Goal: Task Accomplishment & Management: Use online tool/utility

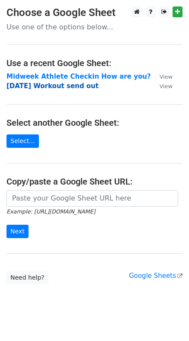
click at [48, 87] on strong "[DATE] Workout send out" at bounding box center [52, 86] width 92 height 8
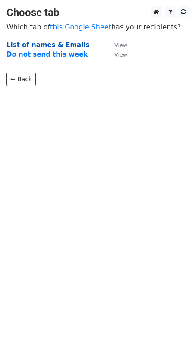
click at [34, 44] on strong "List of names & Emails" at bounding box center [47, 45] width 83 height 8
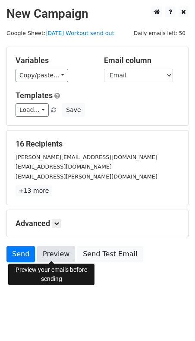
click at [50, 253] on link "Preview" at bounding box center [56, 254] width 38 height 16
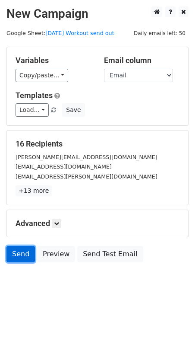
click at [18, 252] on link "Send" at bounding box center [20, 254] width 29 height 16
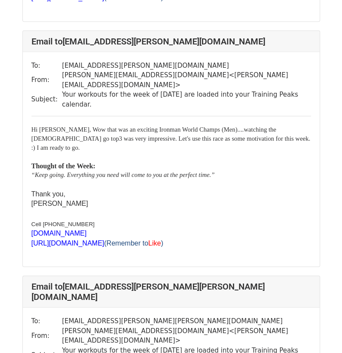
scroll to position [525, 0]
